Goal: Navigation & Orientation: Understand site structure

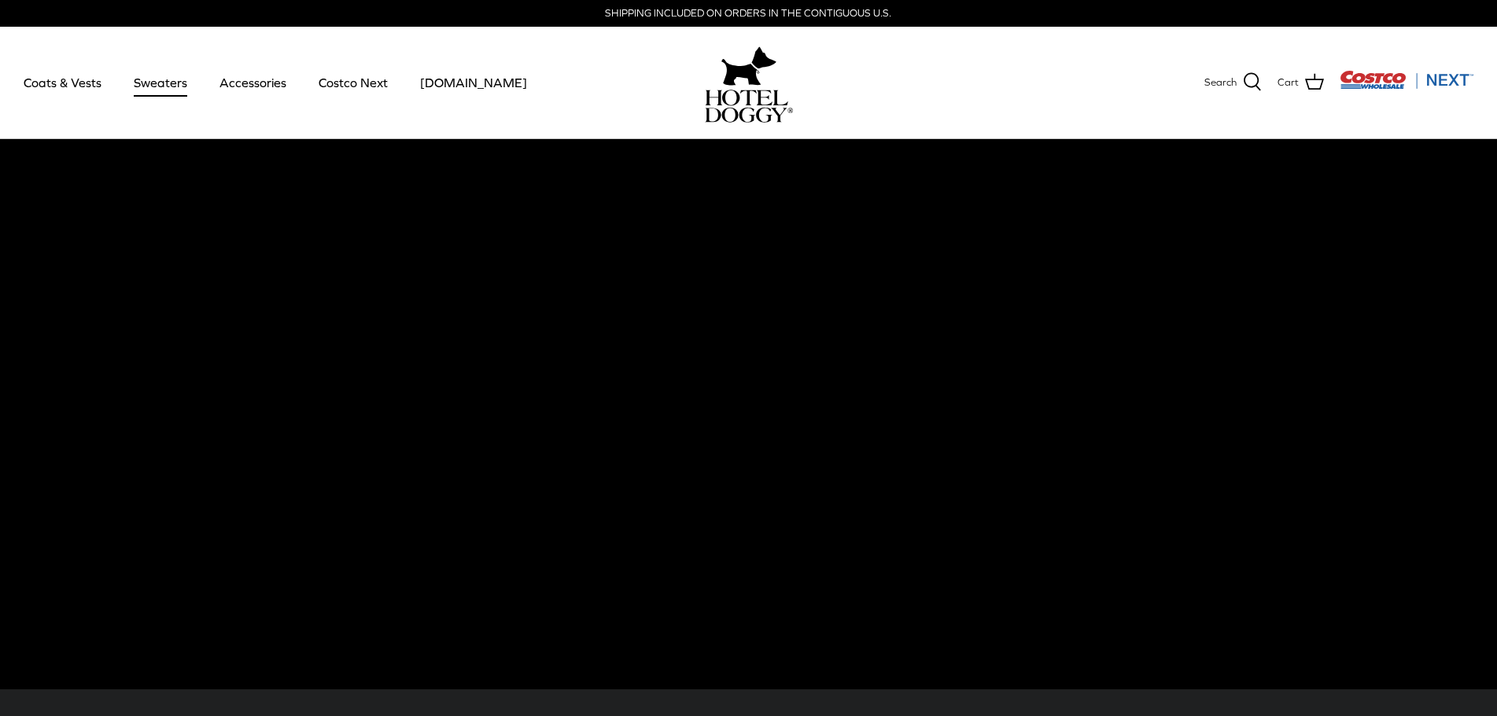
click at [159, 82] on link "Sweaters" at bounding box center [161, 82] width 82 height 53
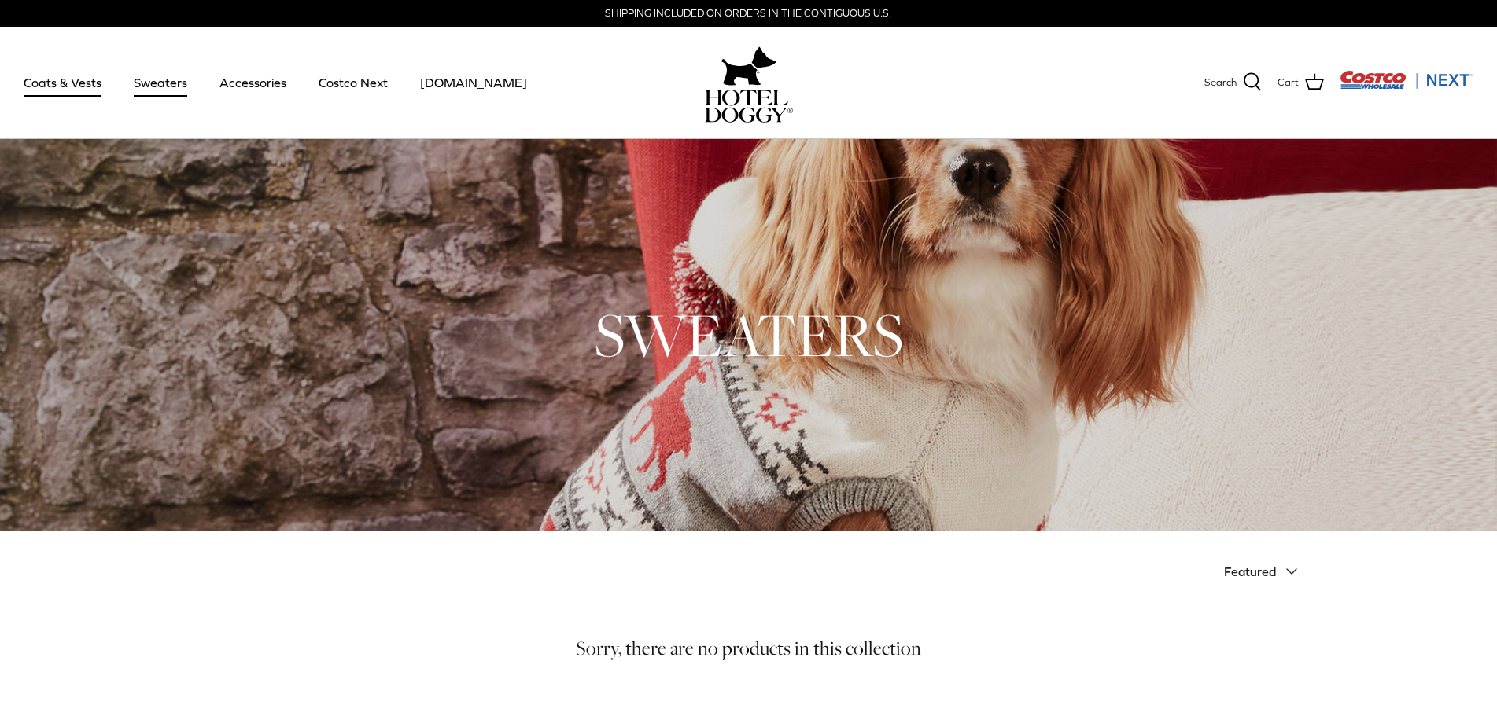
click at [71, 80] on link "Coats & Vests" at bounding box center [62, 82] width 106 height 53
click at [252, 68] on link "Accessories" at bounding box center [252, 82] width 95 height 53
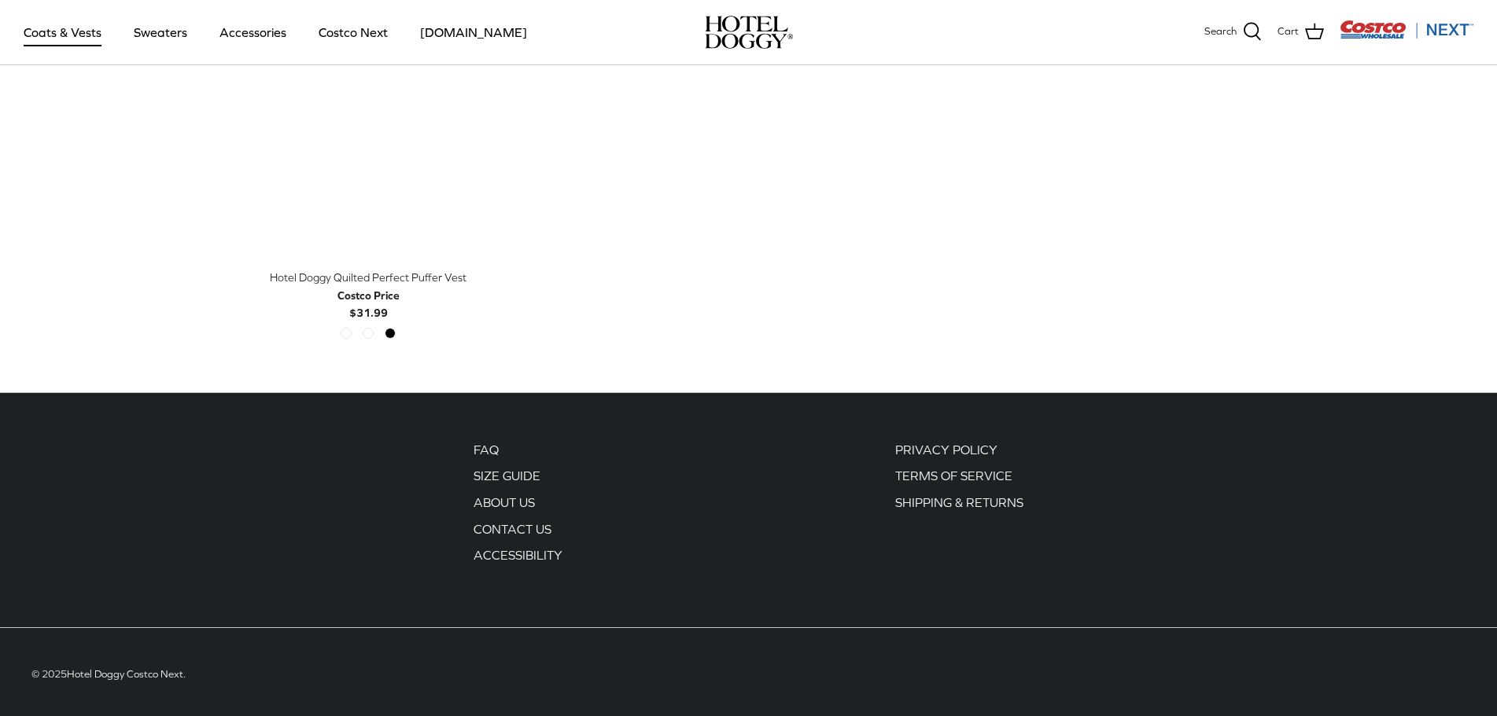
scroll to position [2982, 0]
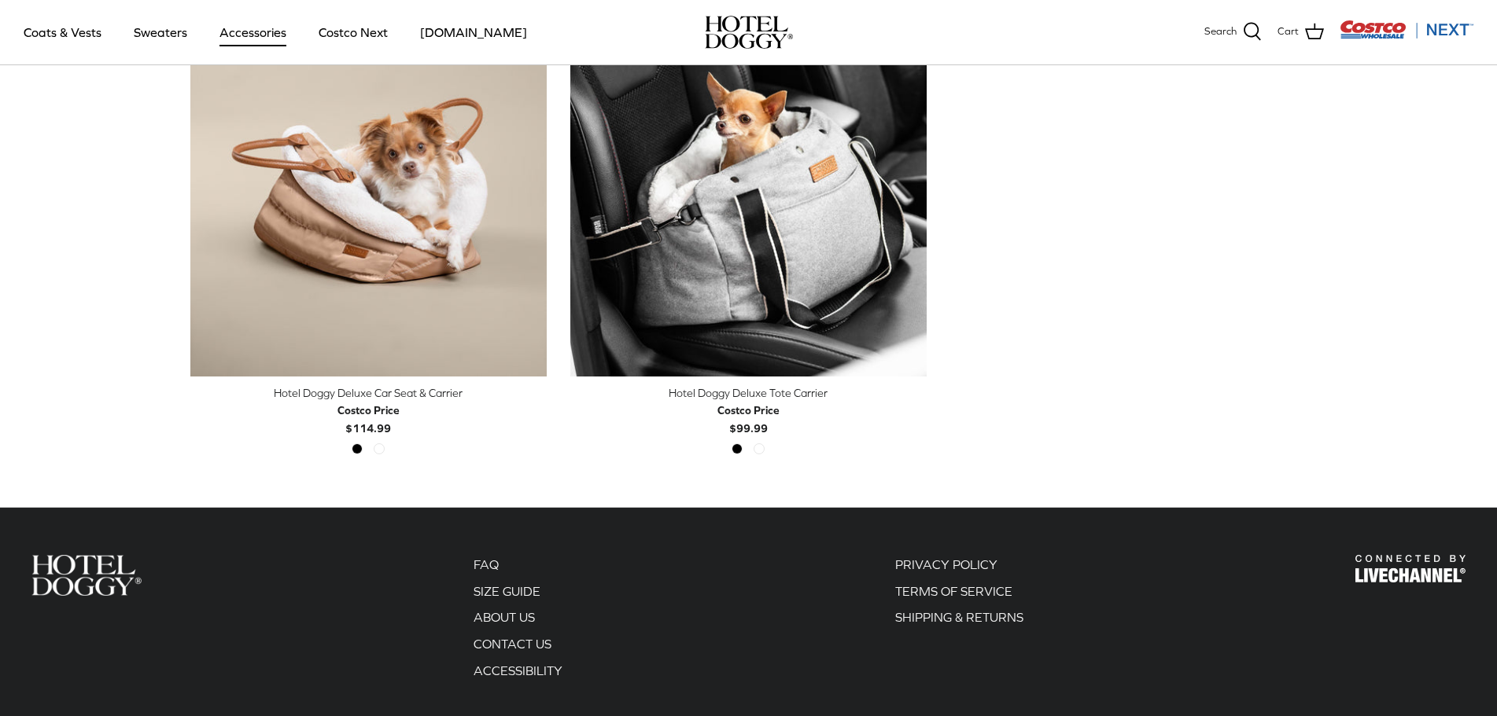
scroll to position [472, 0]
